Goal: Transaction & Acquisition: Subscribe to service/newsletter

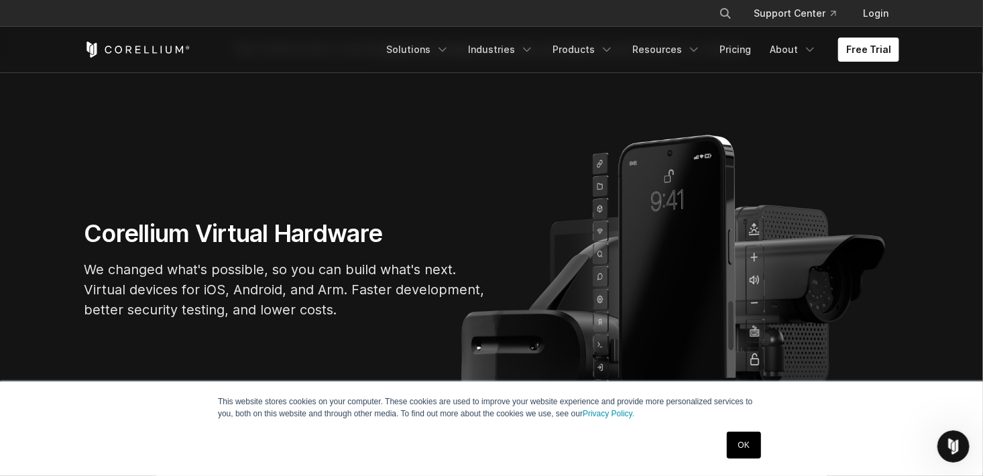
scroll to position [46, 0]
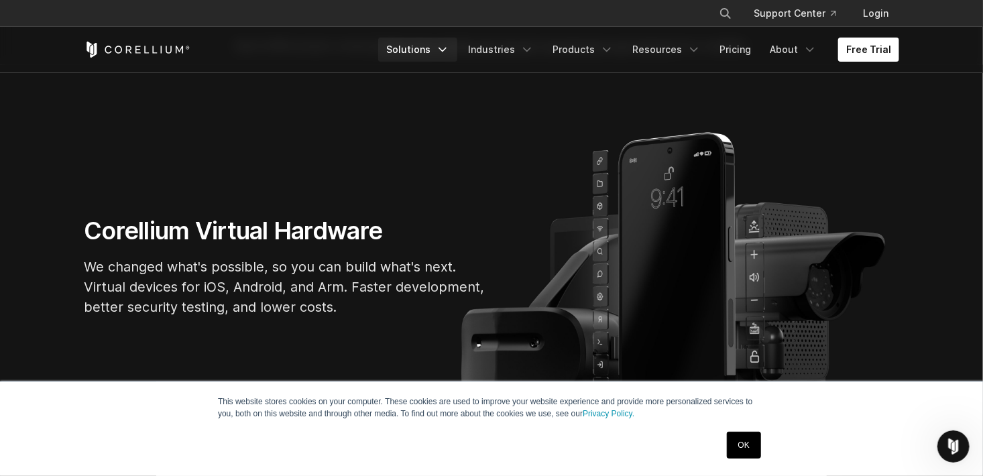
click at [449, 52] on icon "Navigation Menu" at bounding box center [442, 49] width 13 height 13
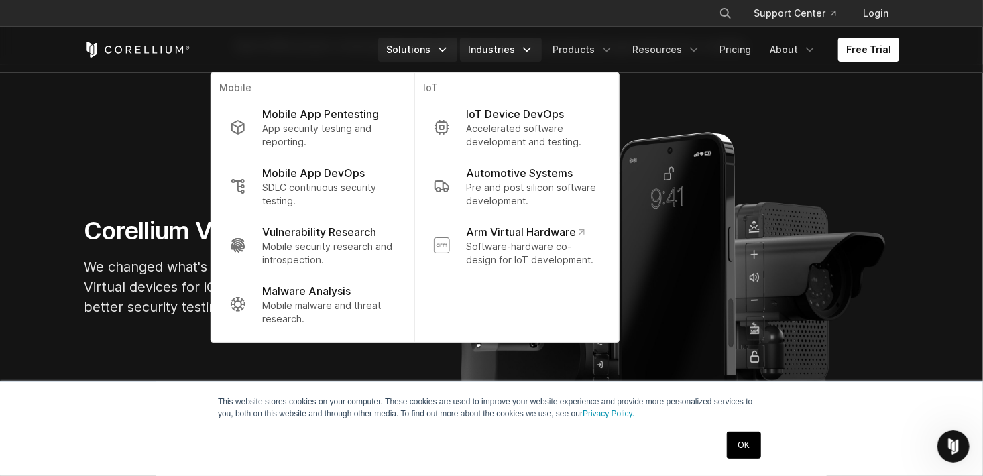
click at [530, 50] on icon "Navigation Menu" at bounding box center [527, 49] width 13 height 13
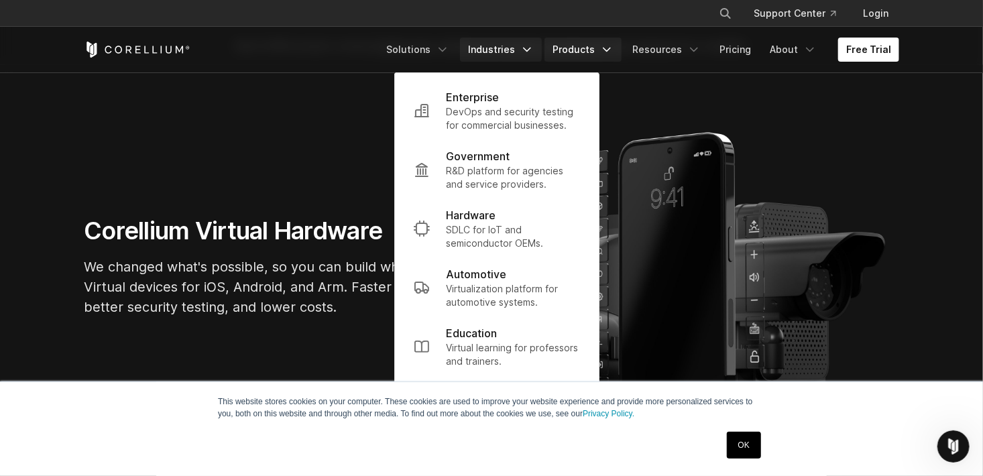
click at [614, 46] on icon "Navigation Menu" at bounding box center [606, 49] width 13 height 13
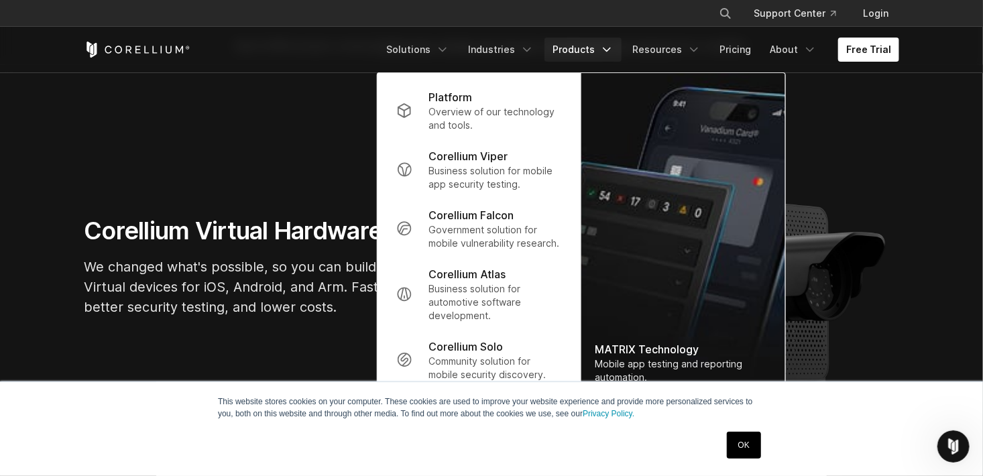
click at [286, 187] on section "Corellium Virtual Hardware We changed what's possible, so you can build what's …" at bounding box center [491, 272] width 983 height 415
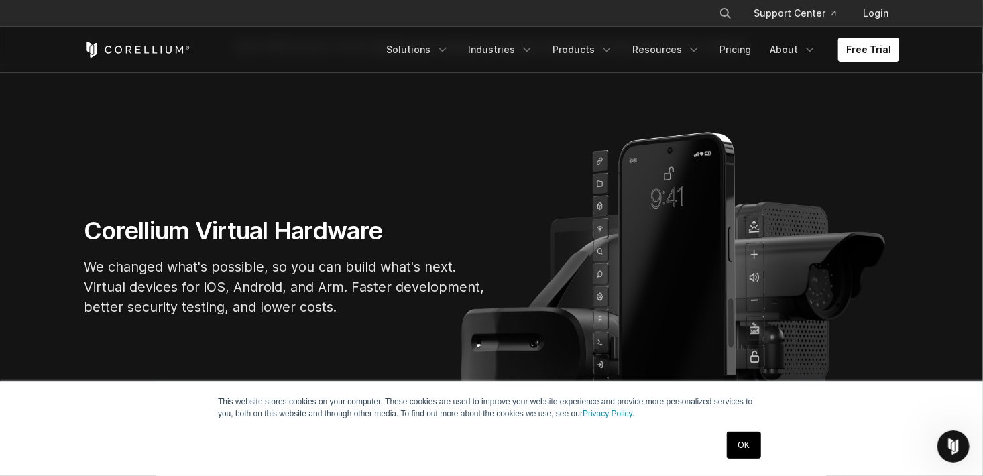
click at [744, 455] on link "OK" at bounding box center [744, 445] width 34 height 27
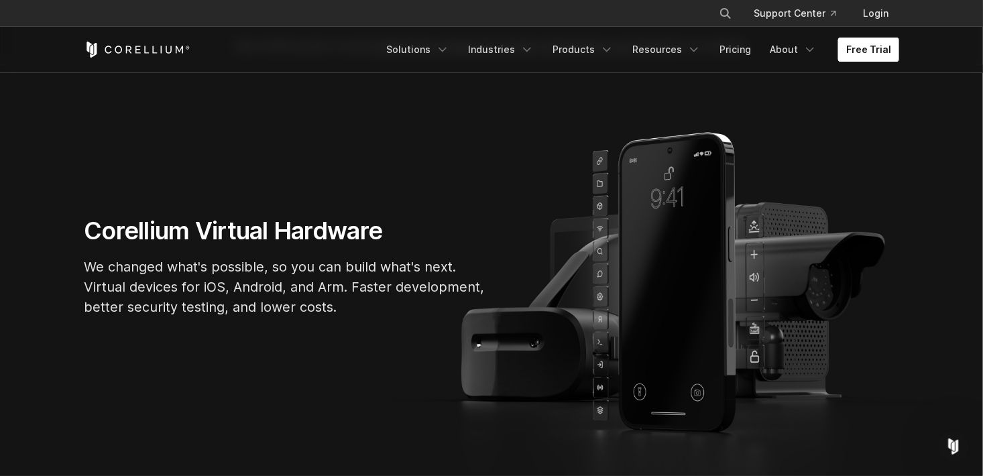
click at [877, 52] on link "Free Trial" at bounding box center [868, 50] width 61 height 24
